Goal: Task Accomplishment & Management: Manage account settings

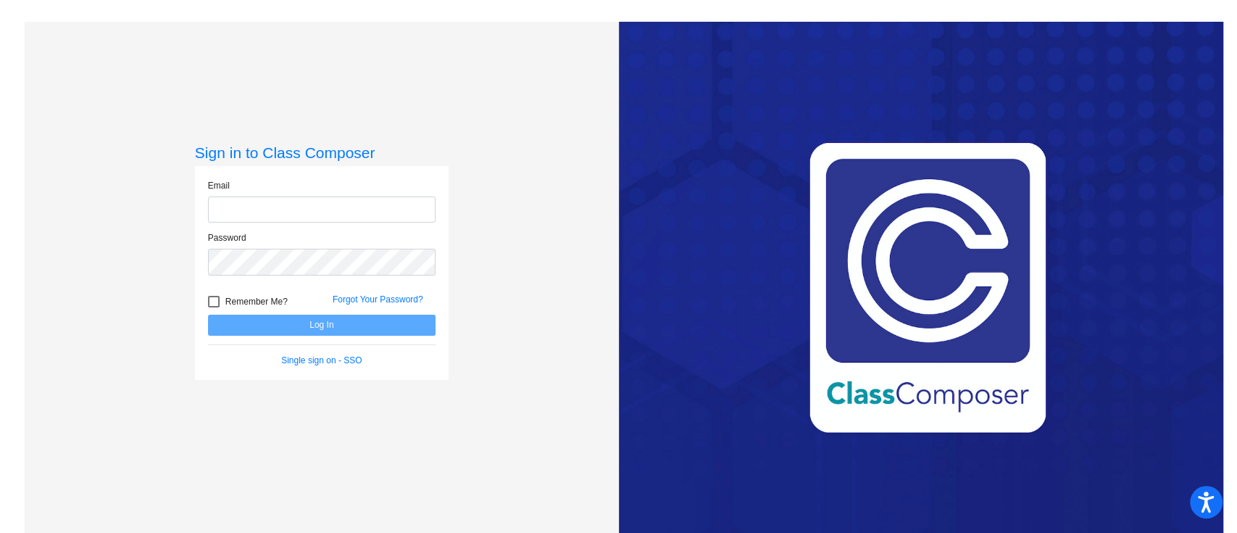
type input "[EMAIL_ADDRESS][DOMAIN_NAME]"
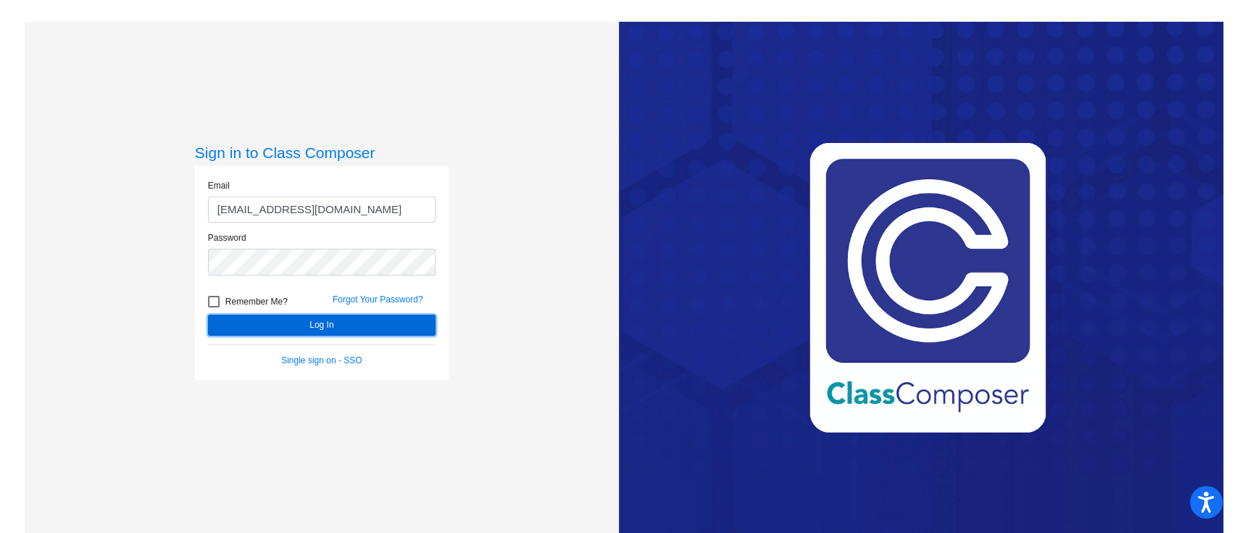
click at [256, 325] on button "Log In" at bounding box center [321, 324] width 227 height 21
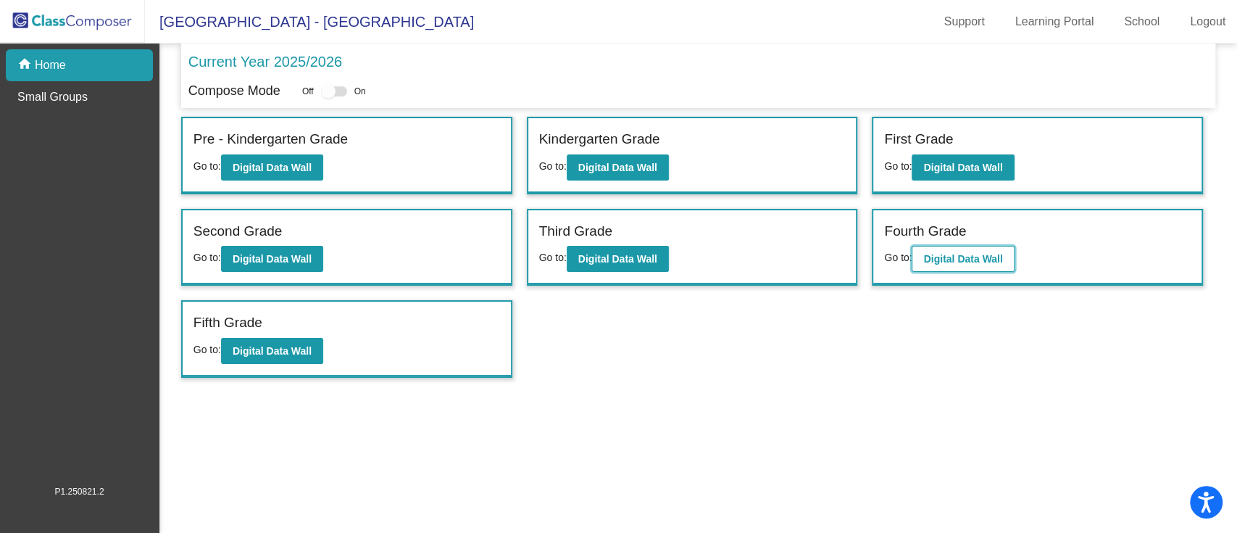
click at [972, 257] on b "Digital Data Wall" at bounding box center [962, 259] width 79 height 12
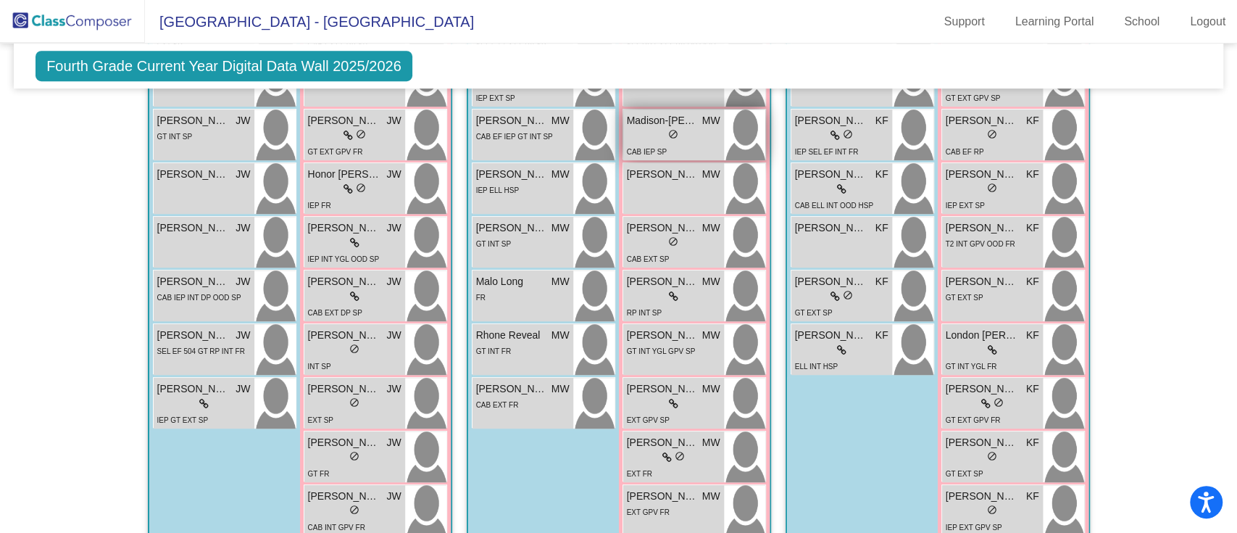
scroll to position [556, 0]
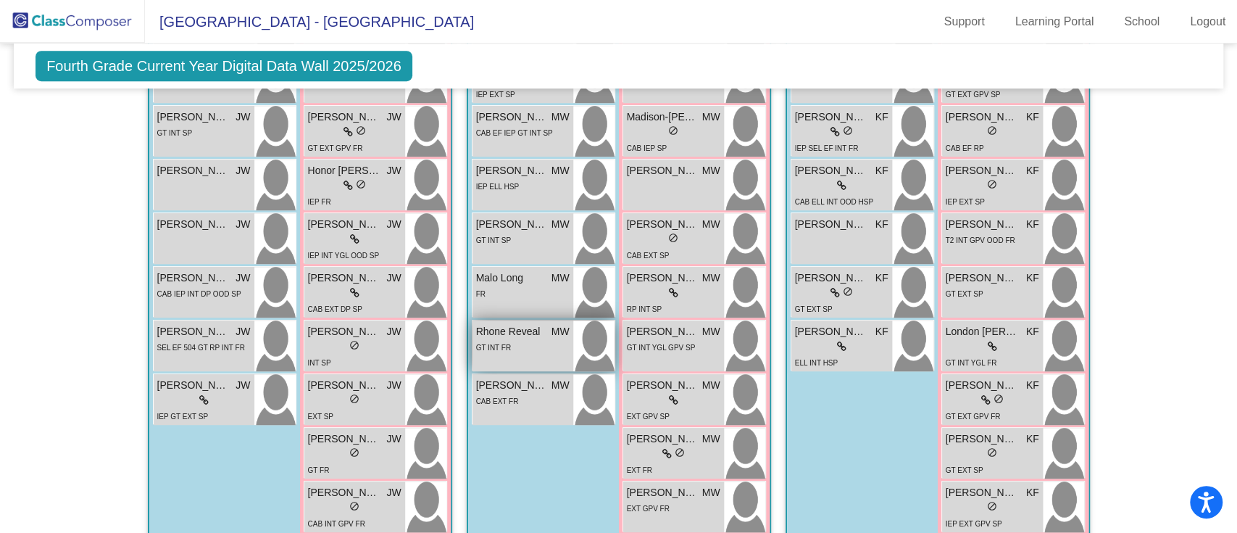
click at [500, 346] on span "GT INT FR" at bounding box center [494, 347] width 36 height 8
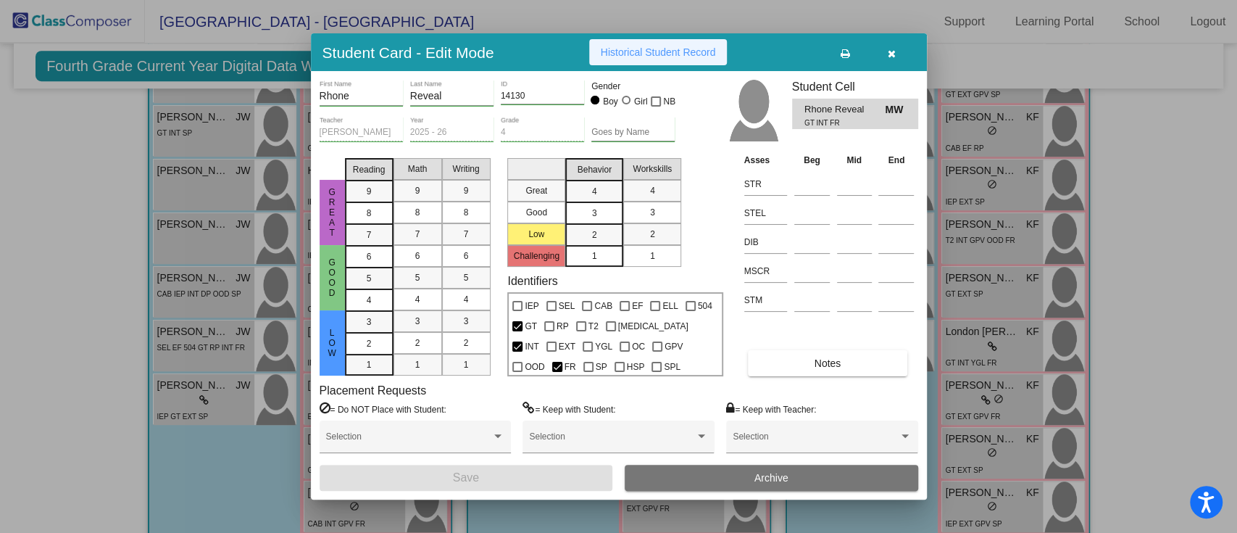
click at [665, 49] on span "Historical Student Record" at bounding box center [658, 52] width 115 height 12
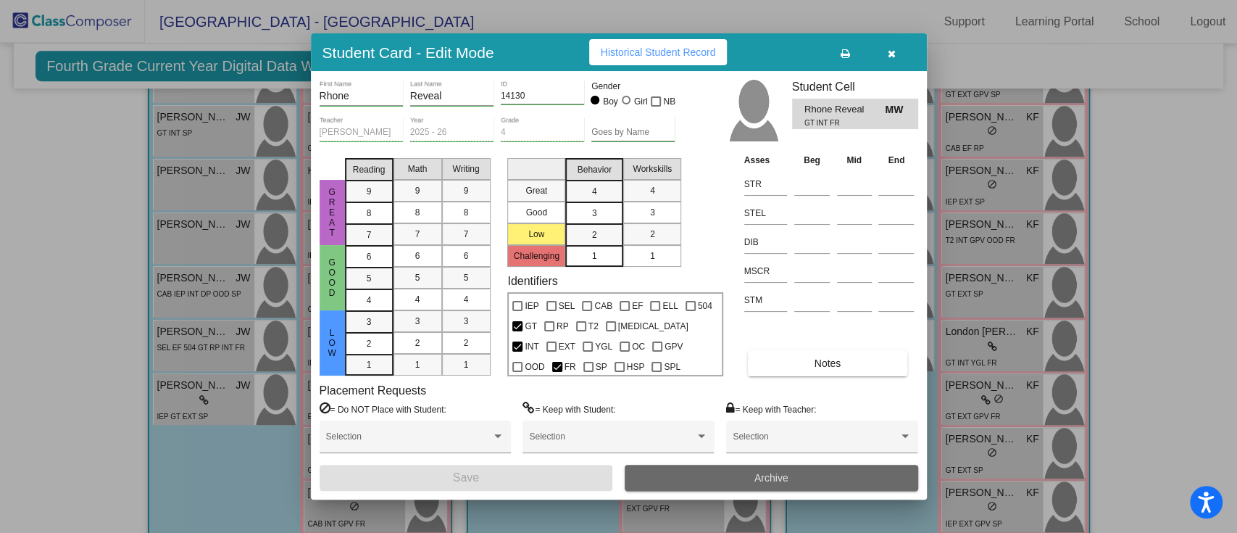
click at [777, 475] on span "Archive" at bounding box center [771, 478] width 34 height 12
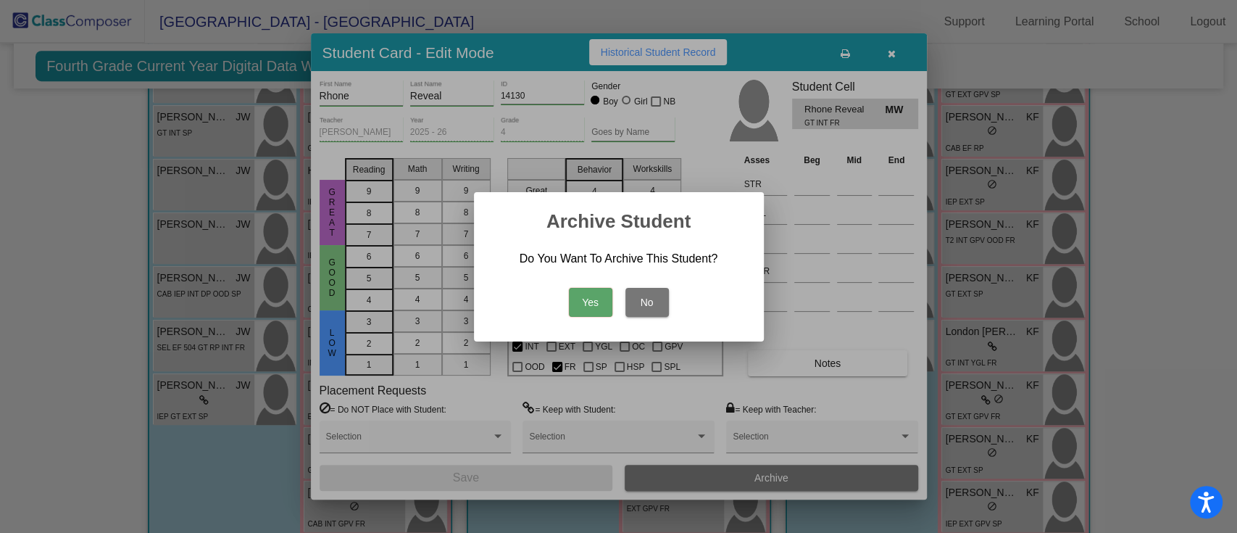
click at [651, 305] on button "No" at bounding box center [646, 302] width 43 height 29
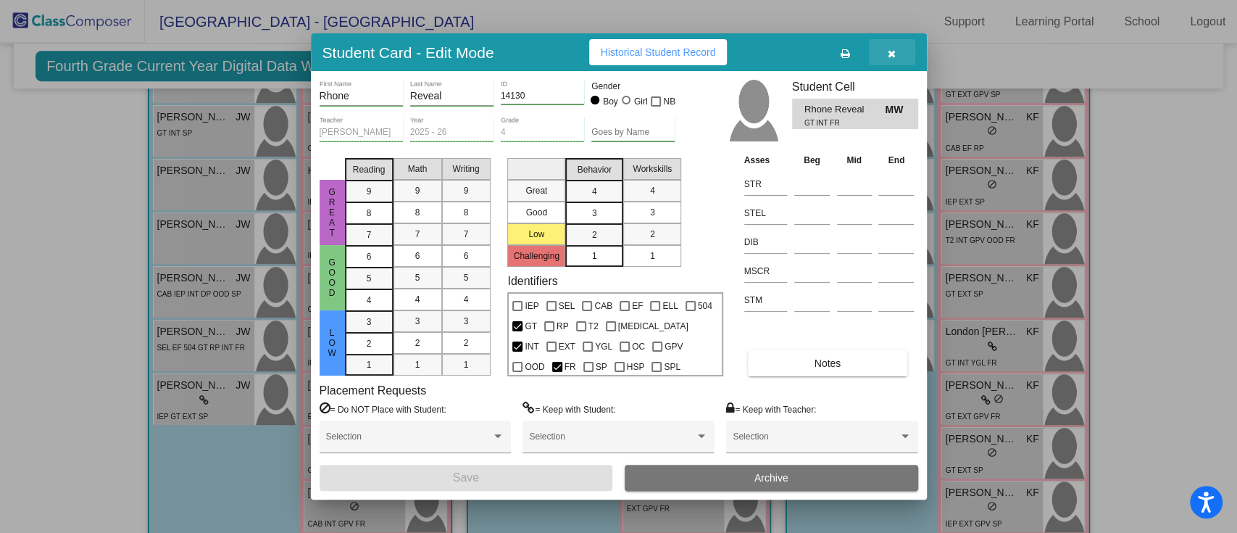
click at [894, 51] on icon "button" at bounding box center [892, 54] width 8 height 10
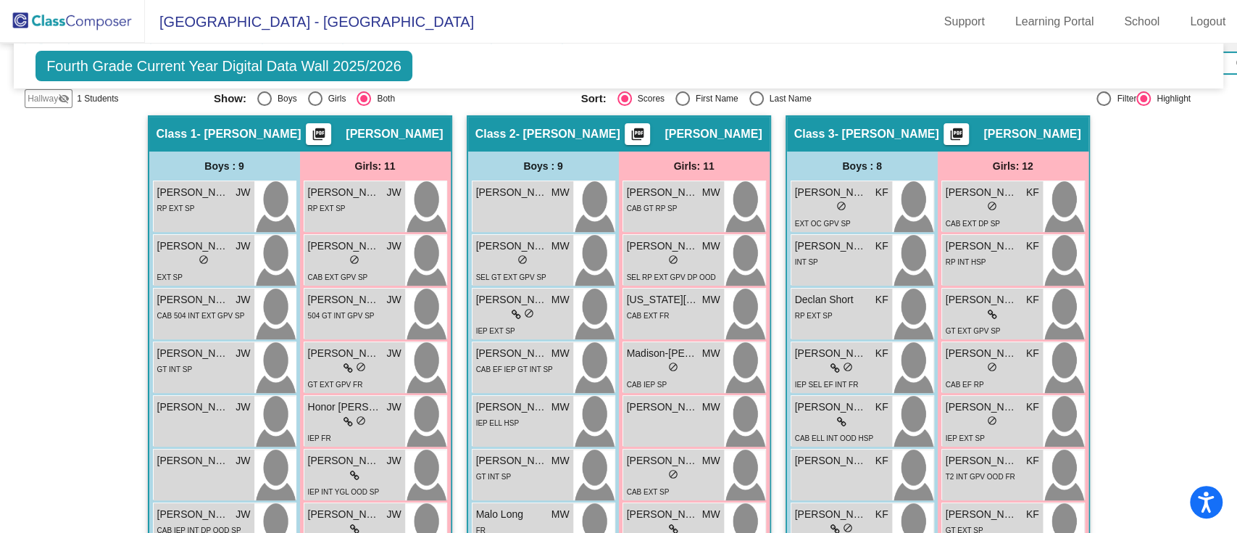
scroll to position [314, 0]
